Goal: Find specific page/section: Find specific page/section

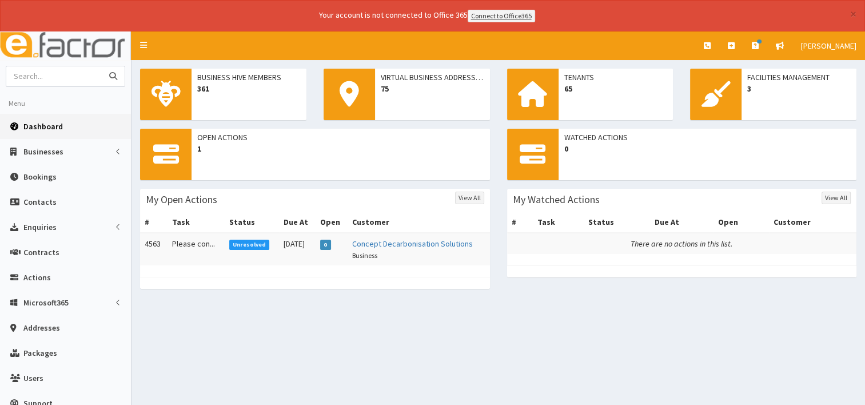
click at [25, 69] on input "text" at bounding box center [54, 76] width 96 height 20
type input "cleethorpes"
click at [113, 75] on icon "submit" at bounding box center [113, 76] width 8 height 8
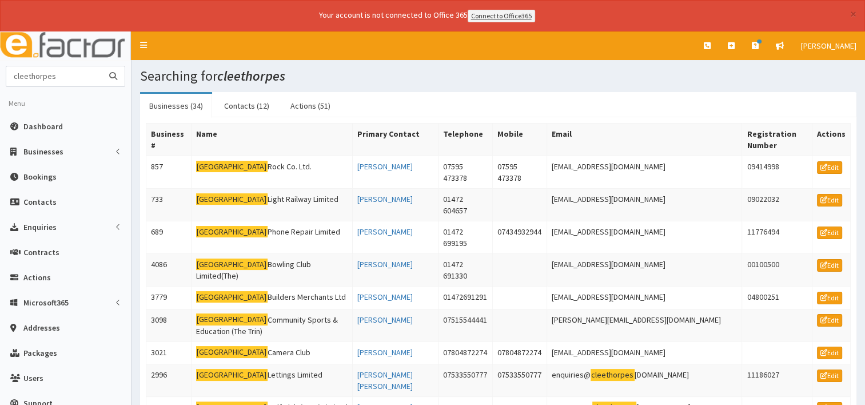
click at [69, 81] on input "cleethorpes" at bounding box center [54, 76] width 96 height 20
type input "cleethorpes mobility scooter"
click at [102, 66] on button "submit" at bounding box center [113, 76] width 23 height 20
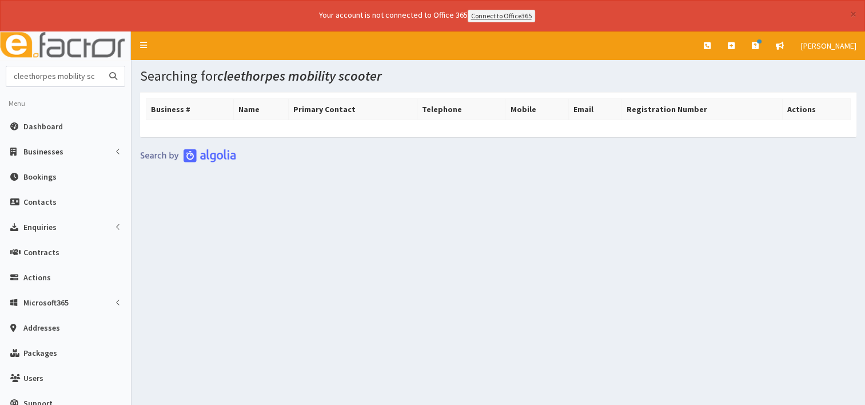
click at [94, 75] on input "cleethorpes mobility scooter" at bounding box center [54, 76] width 96 height 20
click at [98, 73] on input "cleethorpes mobility oter" at bounding box center [54, 76] width 96 height 20
type input "cleethorpes mobility"
click at [102, 66] on button "submit" at bounding box center [113, 76] width 23 height 20
